Goal: Navigation & Orientation: Find specific page/section

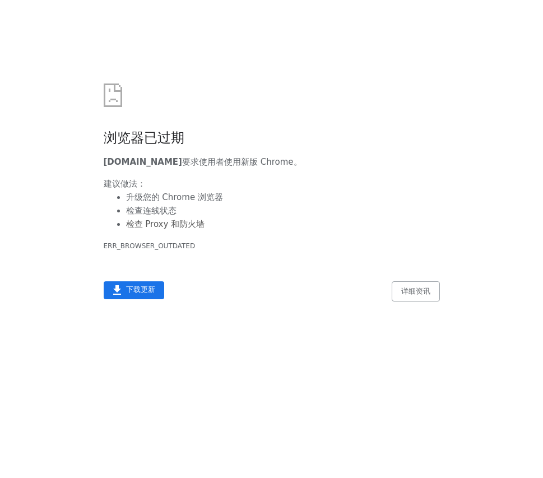
click at [484, 139] on body "浏览器已过期 ag.choujpt88.com 要求使用者使用新版 Chrome。 建议做法： 升级您的 Chrome 浏览器 检查连线状态 检查 Proxy…" at bounding box center [271, 270] width 534 height 407
click at [434, 138] on h1 "浏览器已过期" at bounding box center [272, 137] width 336 height 17
click at [405, 114] on div "浏览器已过期 ag.choujpt88.com 要求使用者使用新版 Chrome。 建议做法： 升级您的 Chrome 浏览器 检查连线状态 检查 Proxy…" at bounding box center [272, 160] width 336 height 186
click at [155, 242] on div "ERR_BROWSER_OUTDATED" at bounding box center [272, 245] width 336 height 13
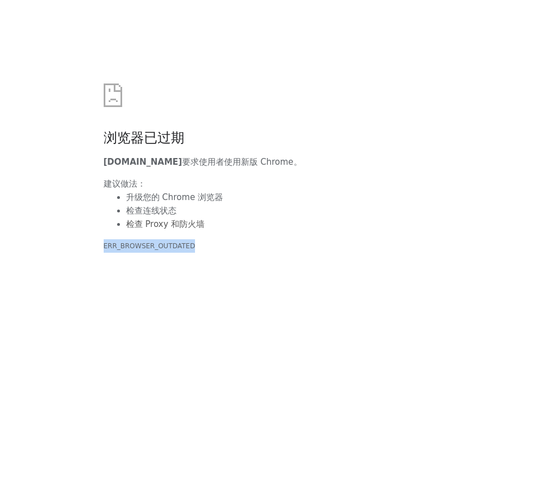
click at [155, 242] on div "ERR_BROWSER_OUTDATED" at bounding box center [272, 245] width 336 height 13
click at [153, 269] on body "浏览器已过期 [DOMAIN_NAME] 要求使用者使用新版 Chrome。 建议做法： 升级您的 Chrome 浏览器 检查连线状态 检查 Proxy 和防…" at bounding box center [271, 270] width 534 height 407
click at [454, 258] on body "浏览器已过期 [DOMAIN_NAME] 要求使用者使用新版 Chrome。 建议做法： 升级您的 Chrome 浏览器 检查连线状态 检查 Proxy 和防…" at bounding box center [271, 270] width 534 height 407
click at [145, 261] on body "浏览器已过期 [DOMAIN_NAME] 要求使用者使用新版 Chrome。 建议做法： 升级您的 Chrome 浏览器 检查连线状态 检查 Proxy 和防…" at bounding box center [271, 270] width 534 height 407
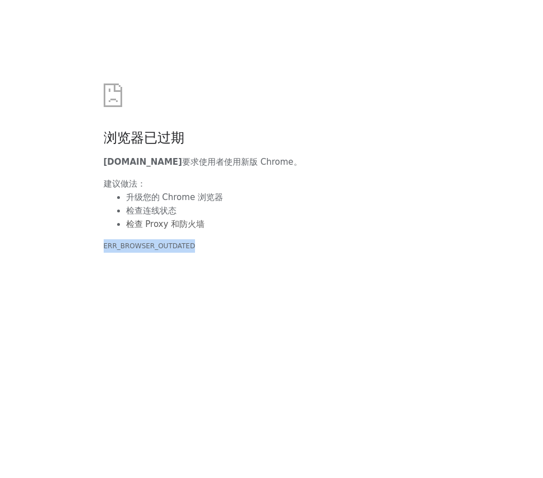
click at [145, 261] on body "浏览器已过期 [DOMAIN_NAME] 要求使用者使用新版 Chrome。 建议做法： 升级您的 Chrome 浏览器 检查连线状态 检查 Proxy 和防…" at bounding box center [271, 270] width 534 height 407
click at [146, 283] on body "浏览器已过期 [DOMAIN_NAME] 要求使用者使用新版 Chrome。 建议做法： 升级您的 Chrome 浏览器 检查连线状态 检查 Proxy 和防…" at bounding box center [271, 270] width 534 height 407
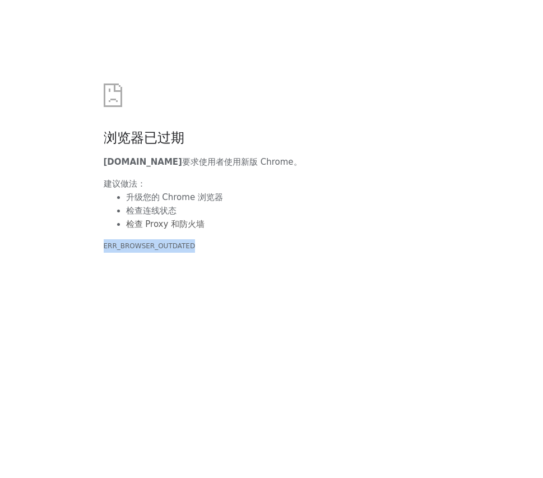
click at [165, 285] on body "浏览器已过期 [DOMAIN_NAME] 要求使用者使用新版 Chrome。 建议做法： 升级您的 Chrome 浏览器 检查连线状态 检查 Proxy 和防…" at bounding box center [271, 270] width 534 height 407
click at [190, 289] on body "浏览器已过期 [DOMAIN_NAME] 要求使用者使用新版 Chrome。 建议做法： 升级您的 Chrome 浏览器 检查连线状态 检查 Proxy 和防…" at bounding box center [271, 270] width 534 height 407
click at [18, 95] on body "浏览器已过期 [DOMAIN_NAME] 要求使用者使用新版 Chrome。 建议做法： 升级您的 Chrome 浏览器 检查连线状态 检查 Proxy 和防…" at bounding box center [271, 270] width 534 height 407
